Goal: Task Accomplishment & Management: Use online tool/utility

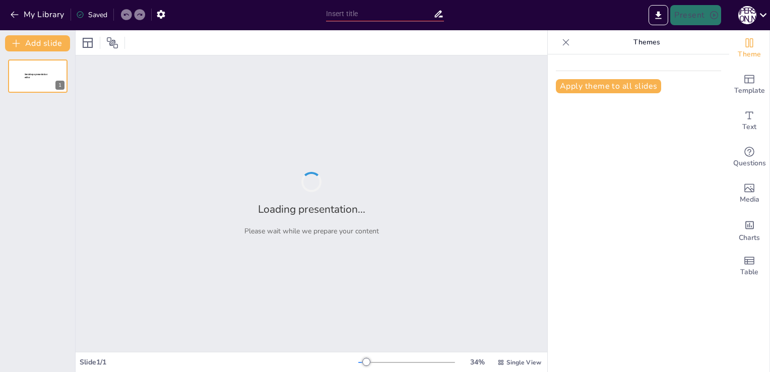
type input "Визначення рН водних розчинів солей: Використання індикаторів"
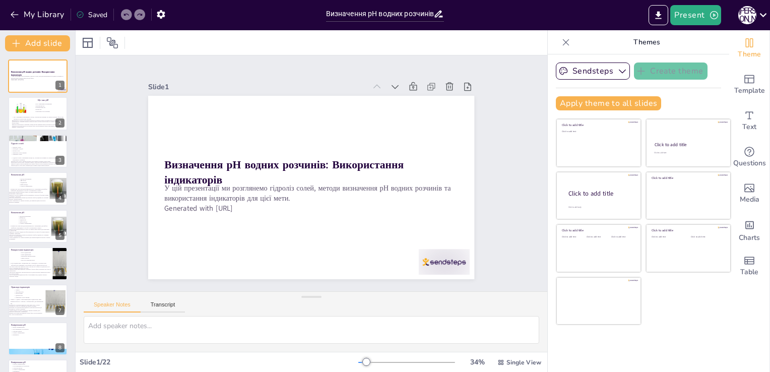
checkbox input "true"
click at [693, 14] on button "Present" at bounding box center [695, 15] width 50 height 20
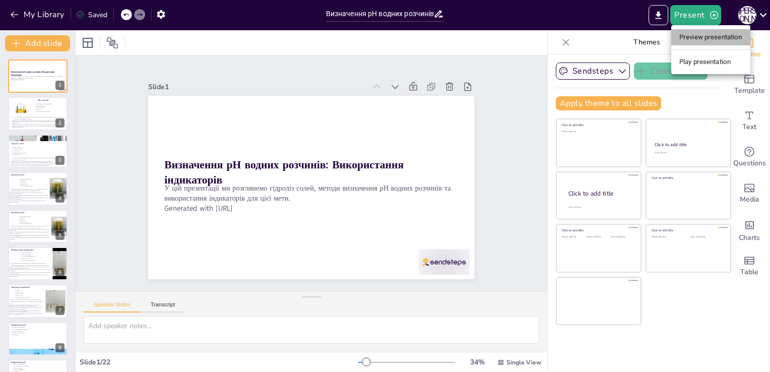
click at [689, 38] on li "Preview presentation" at bounding box center [710, 37] width 79 height 16
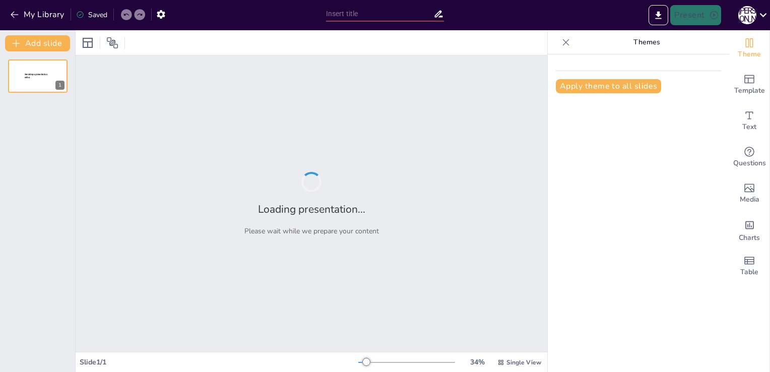
type input "Визначення рН водних розчинів солей: Використання індикаторів"
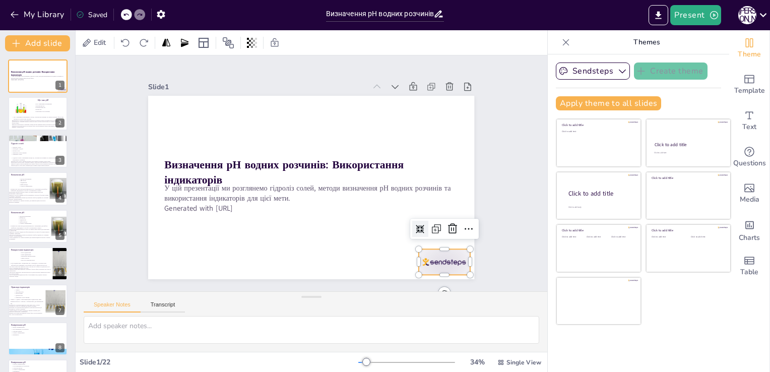
click at [437, 253] on div at bounding box center [444, 262] width 51 height 26
click at [447, 225] on icon at bounding box center [452, 229] width 12 height 12
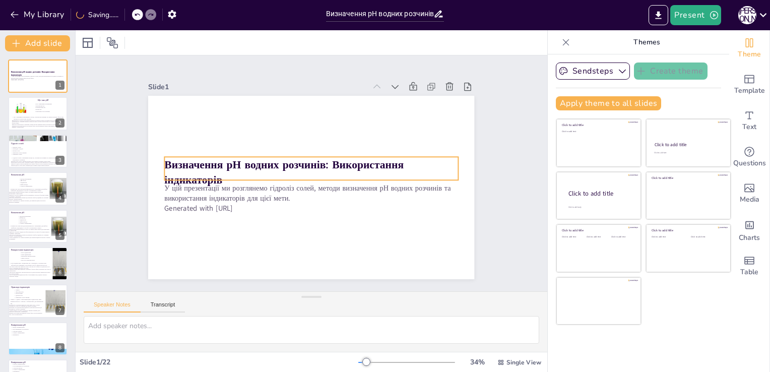
checkbox input "true"
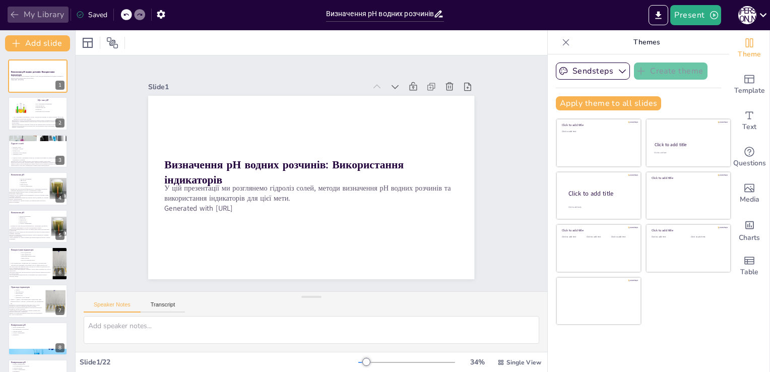
click at [12, 11] on icon "button" at bounding box center [15, 15] width 10 height 10
